Goal: Use online tool/utility: Utilize a website feature to perform a specific function

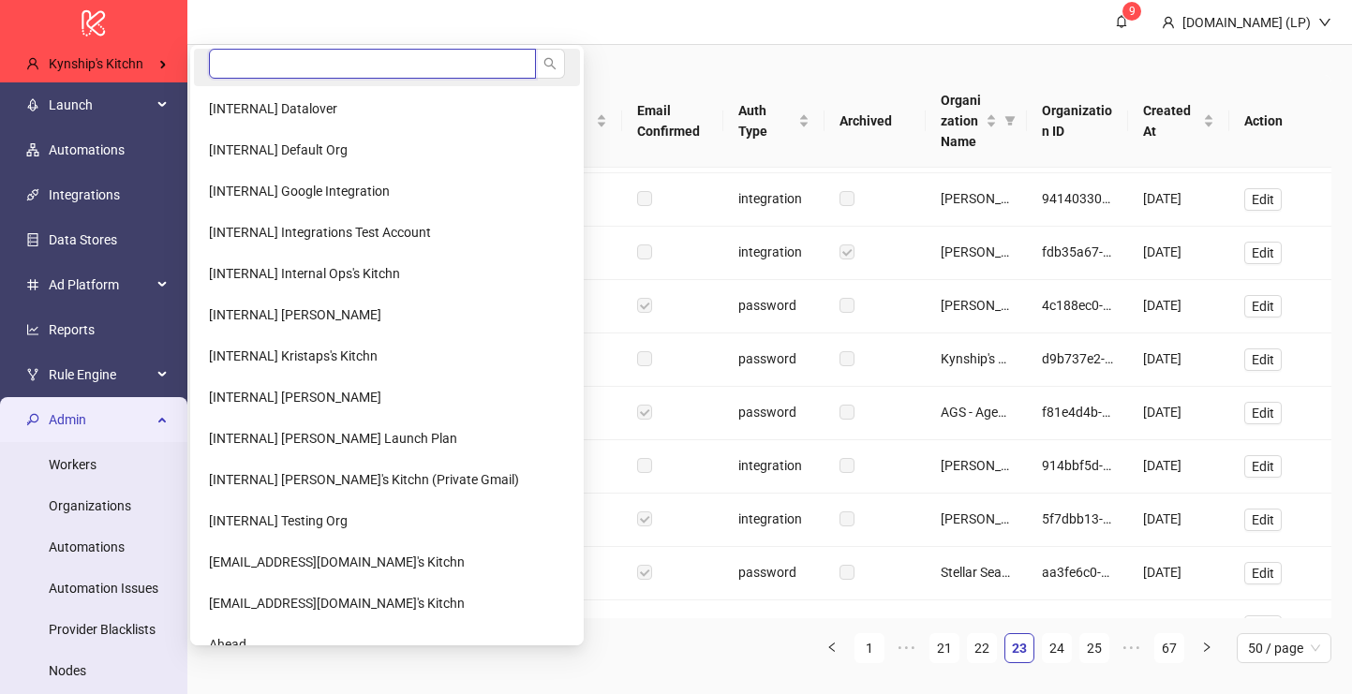
click at [257, 65] on input "search" at bounding box center [372, 64] width 327 height 30
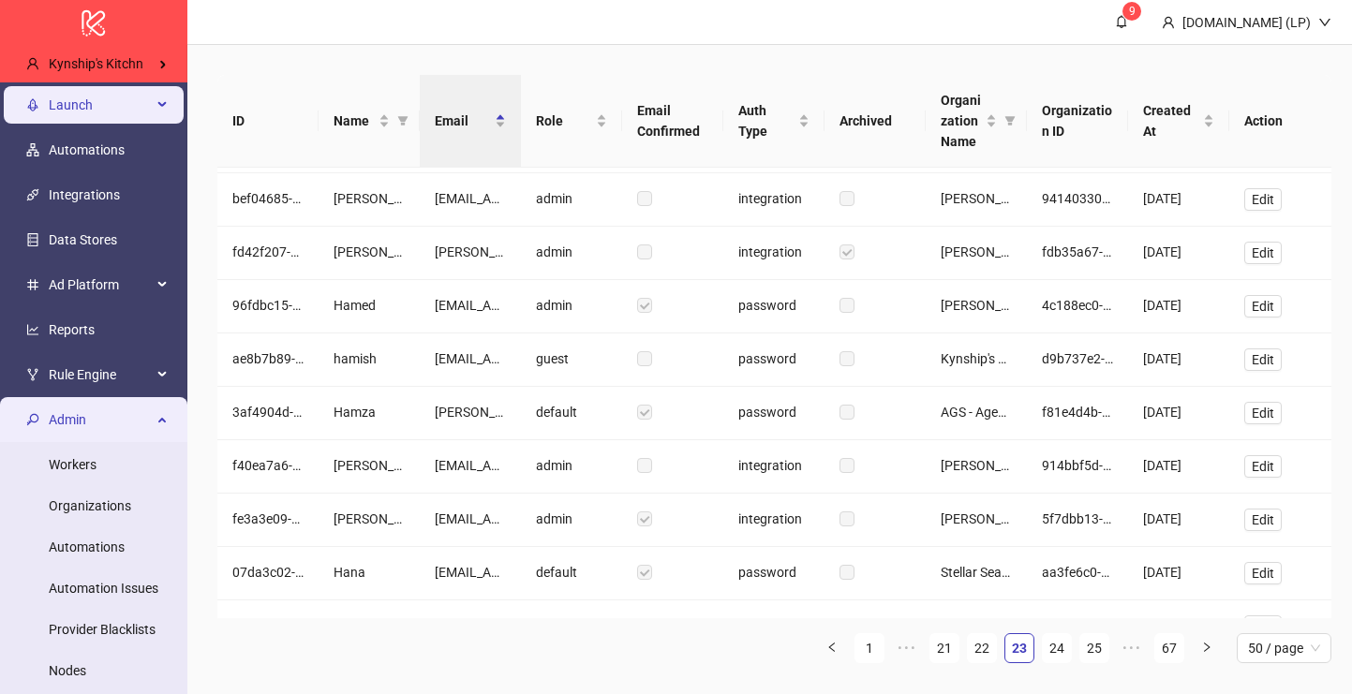
type input "***"
click at [64, 85] on li "Launch" at bounding box center [93, 104] width 187 height 45
click at [64, 113] on span "Launch" at bounding box center [100, 104] width 103 height 37
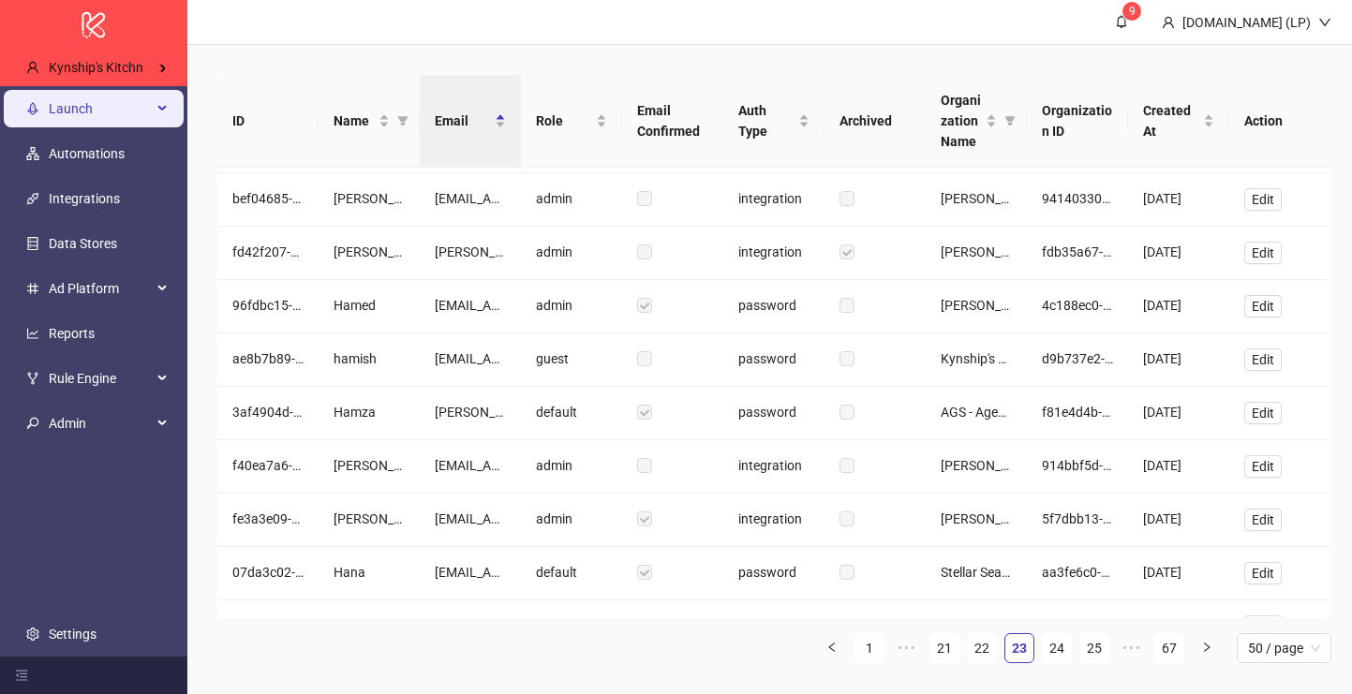
click at [71, 126] on span "Launch" at bounding box center [100, 108] width 103 height 37
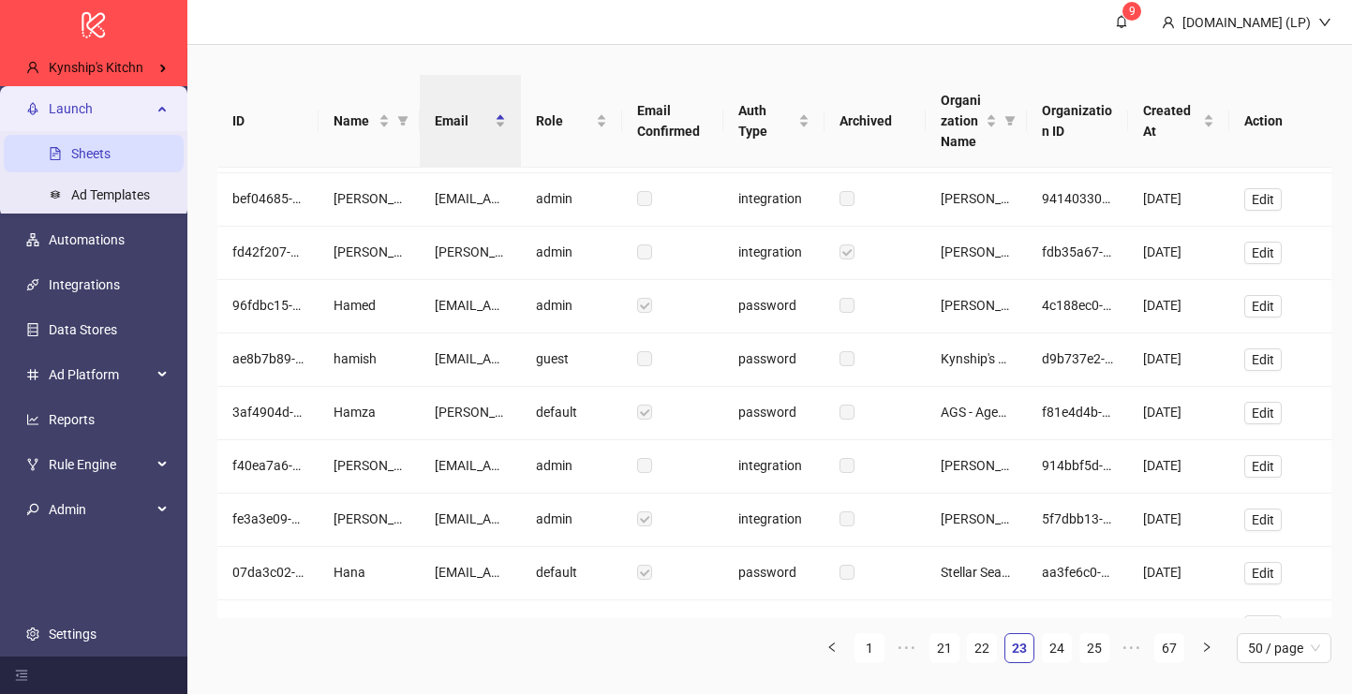
click at [71, 155] on link "Sheets" at bounding box center [90, 153] width 39 height 15
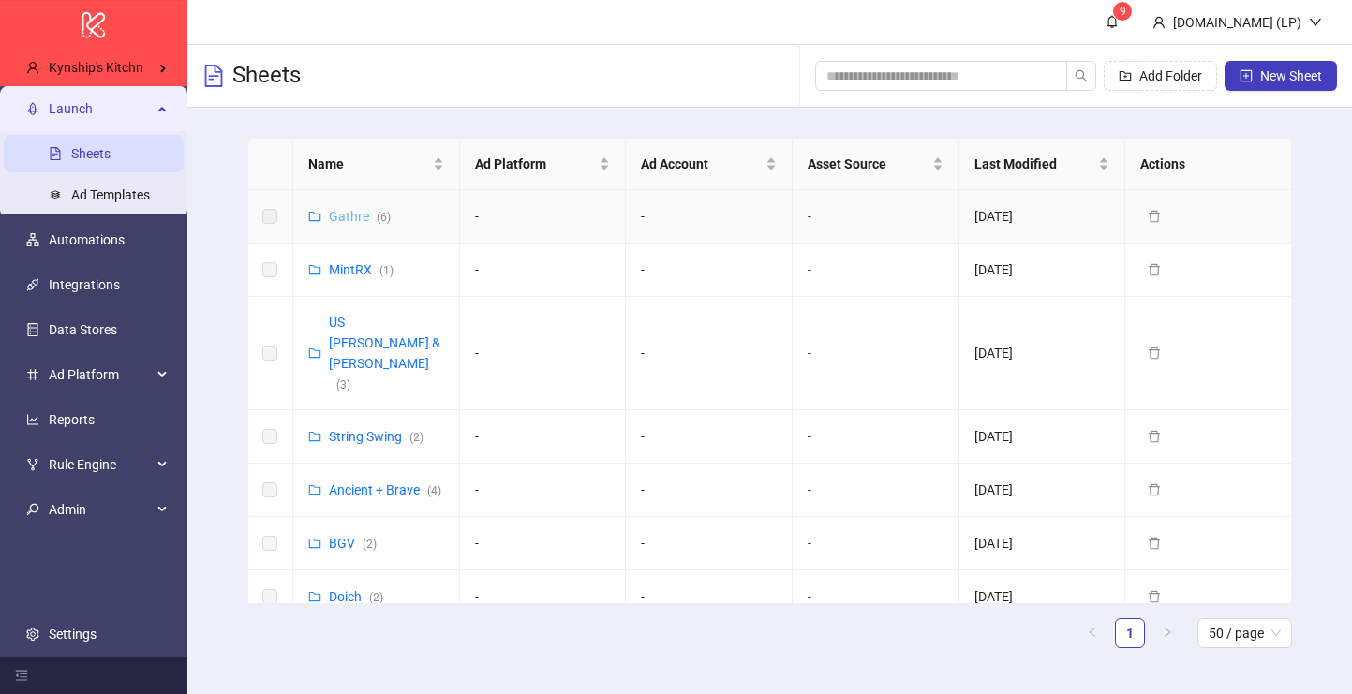
click at [351, 215] on link "Gathre ( 6 )" at bounding box center [360, 216] width 62 height 15
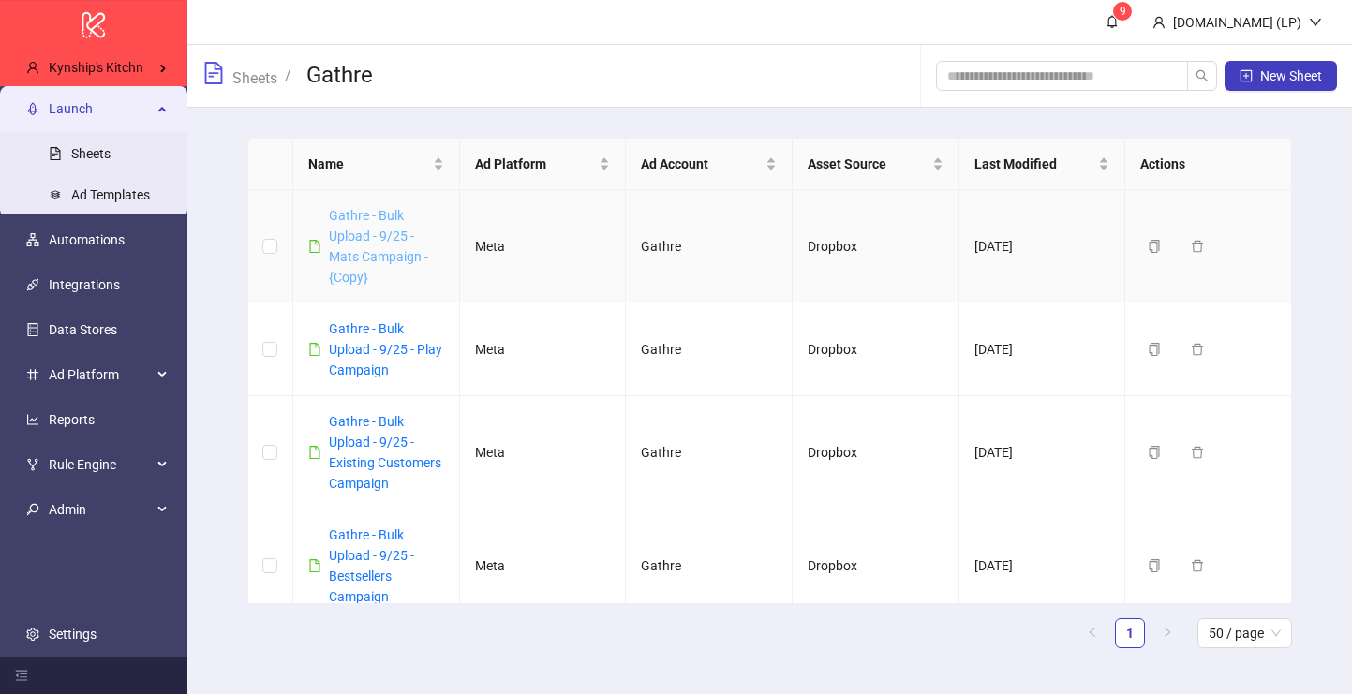
click at [376, 215] on link "Gathre - Bulk Upload - 9/25 - Mats Campaign - {Copy}" at bounding box center [378, 246] width 99 height 77
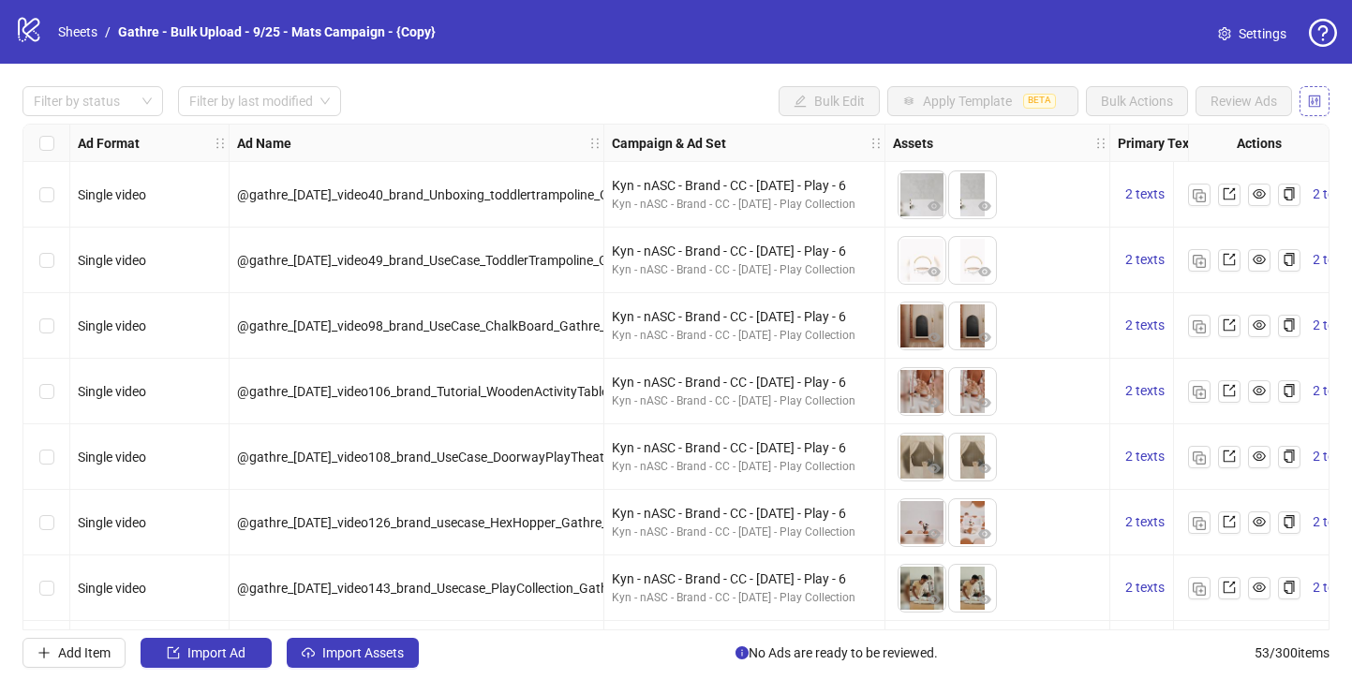
click at [1313, 113] on button "button" at bounding box center [1315, 101] width 30 height 30
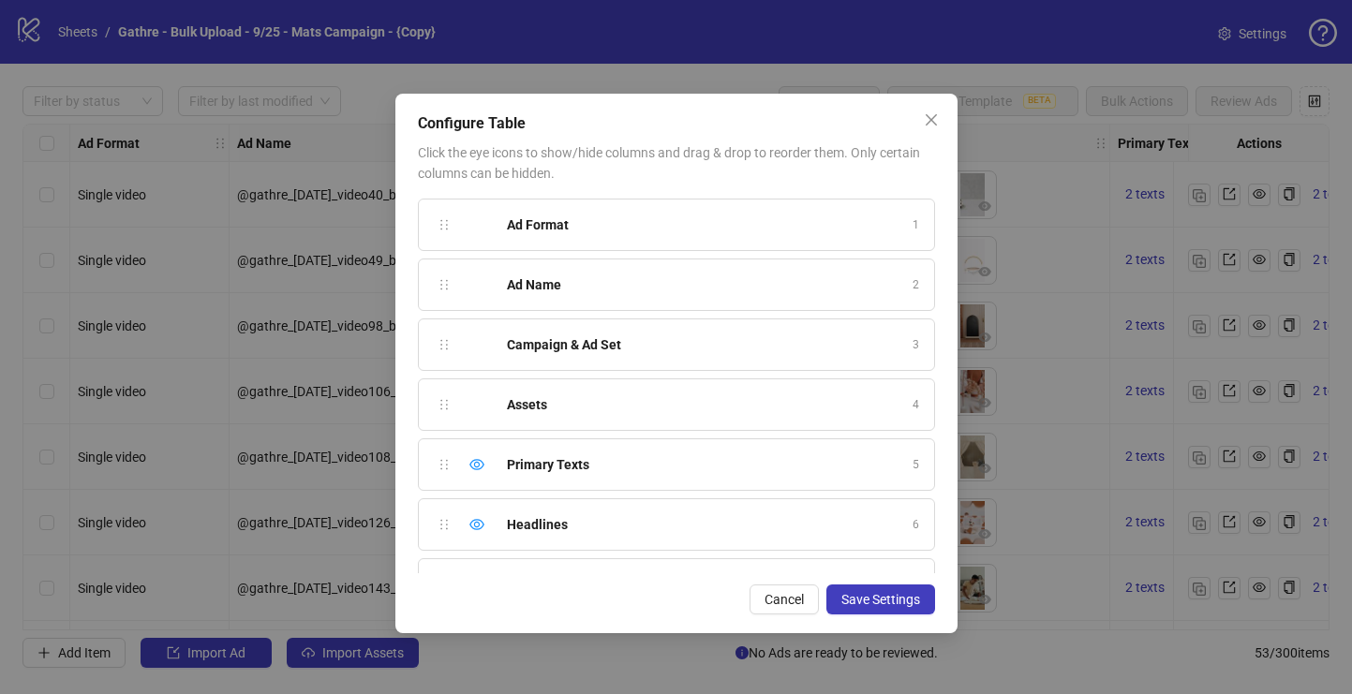
click at [460, 126] on div "Configure Table" at bounding box center [676, 123] width 517 height 22
copy div "Configure Table"
